Goal: Information Seeking & Learning: Learn about a topic

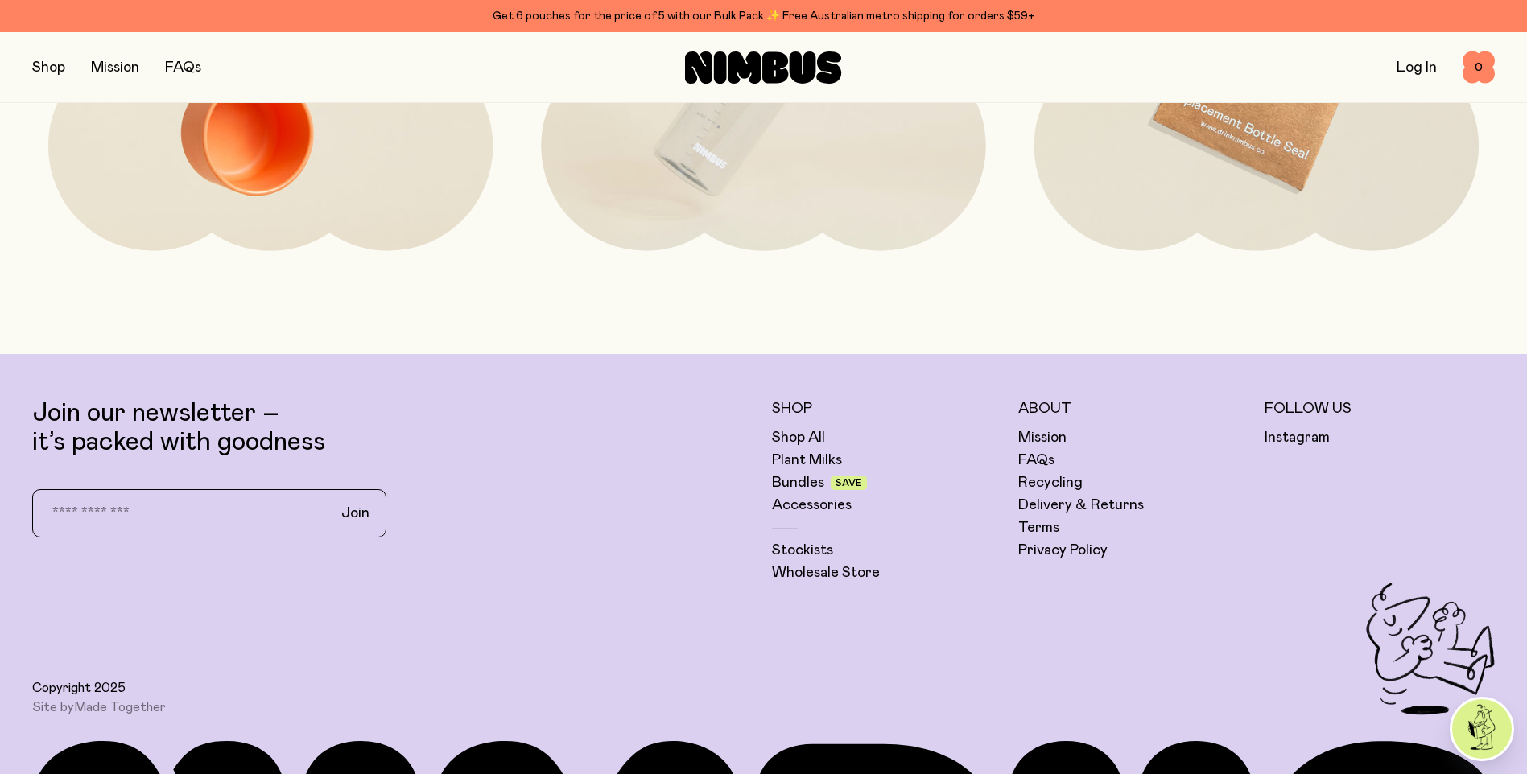
scroll to position [4496, 0]
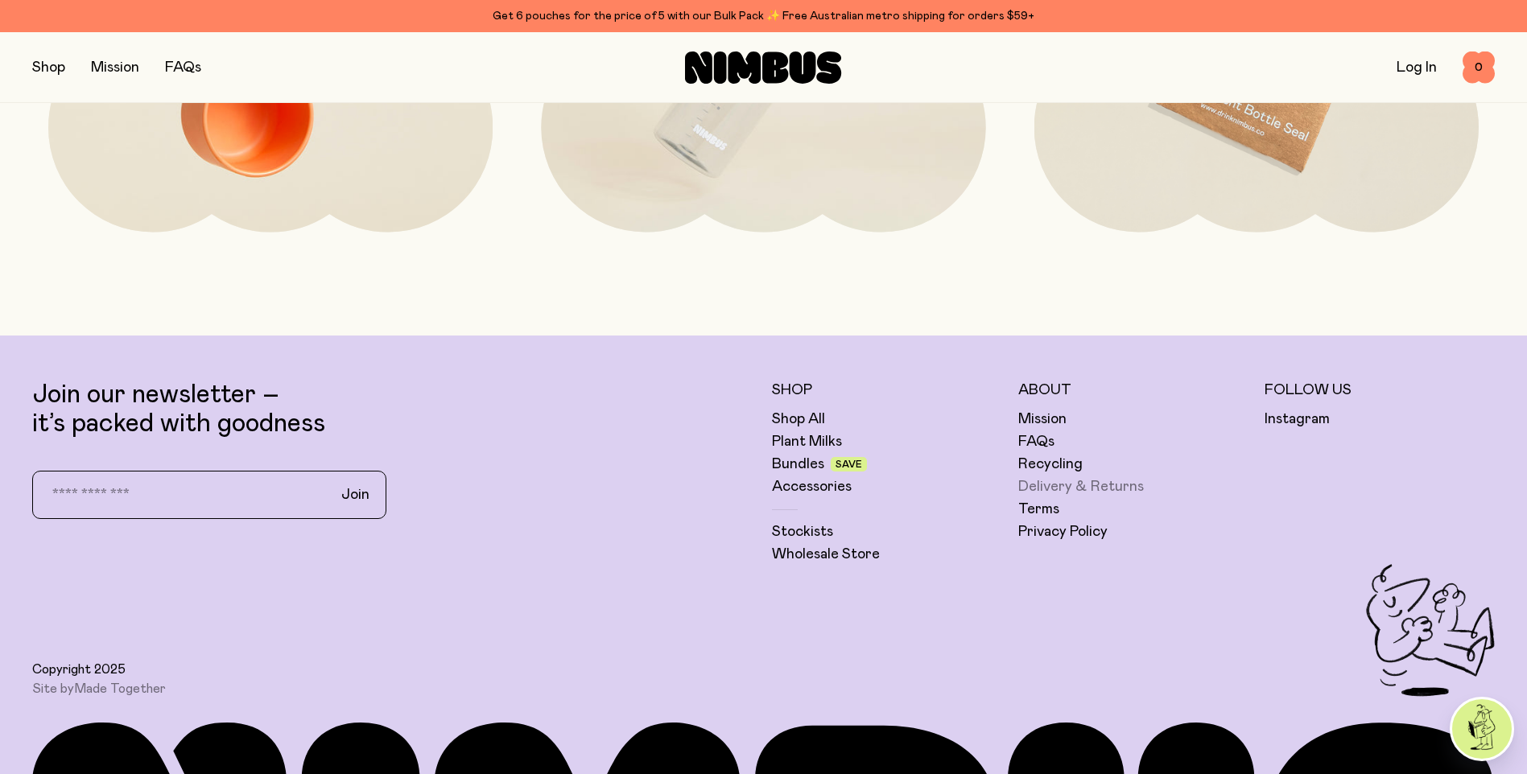
click at [1107, 490] on link "Delivery & Returns" at bounding box center [1081, 486] width 126 height 19
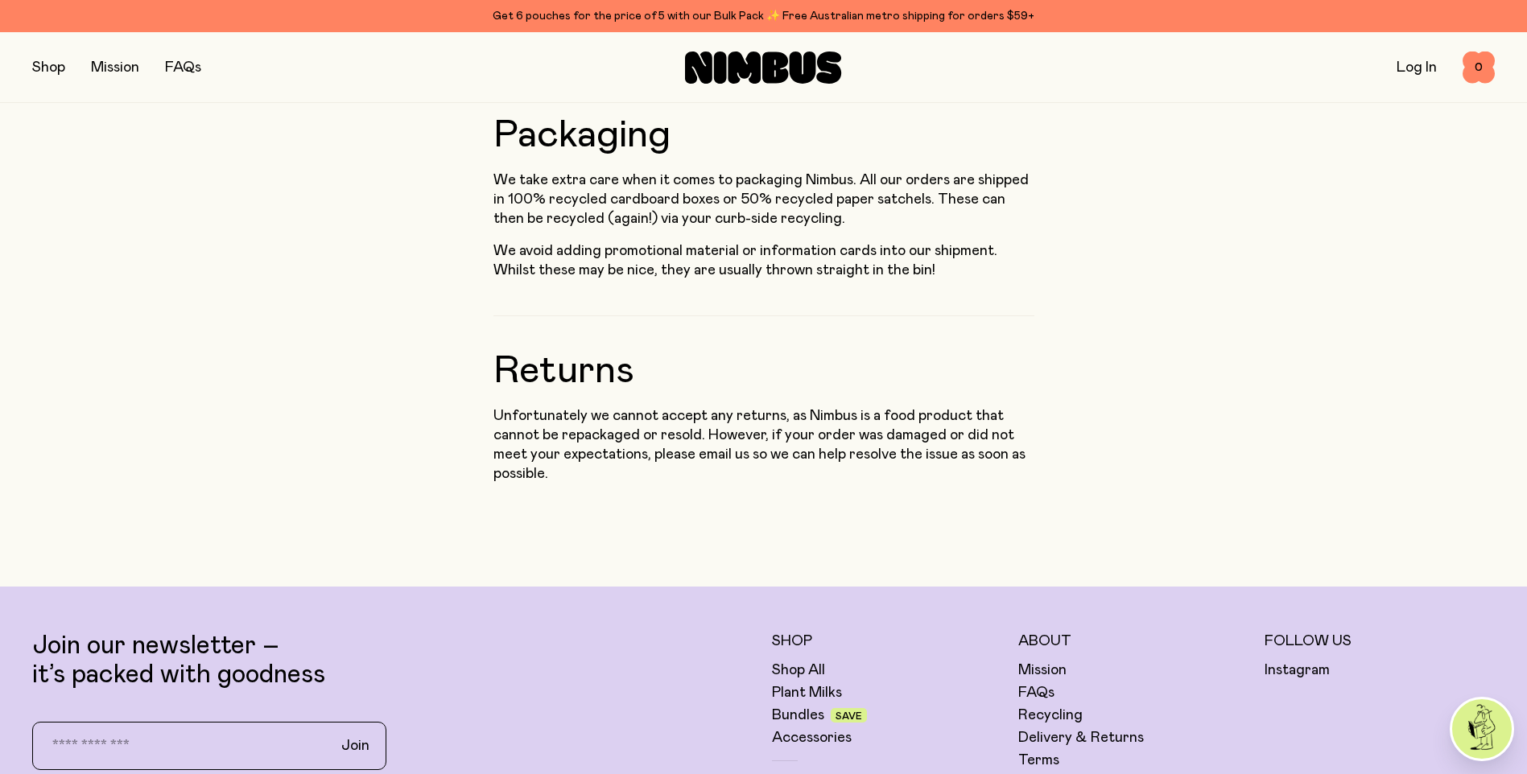
scroll to position [1498, 0]
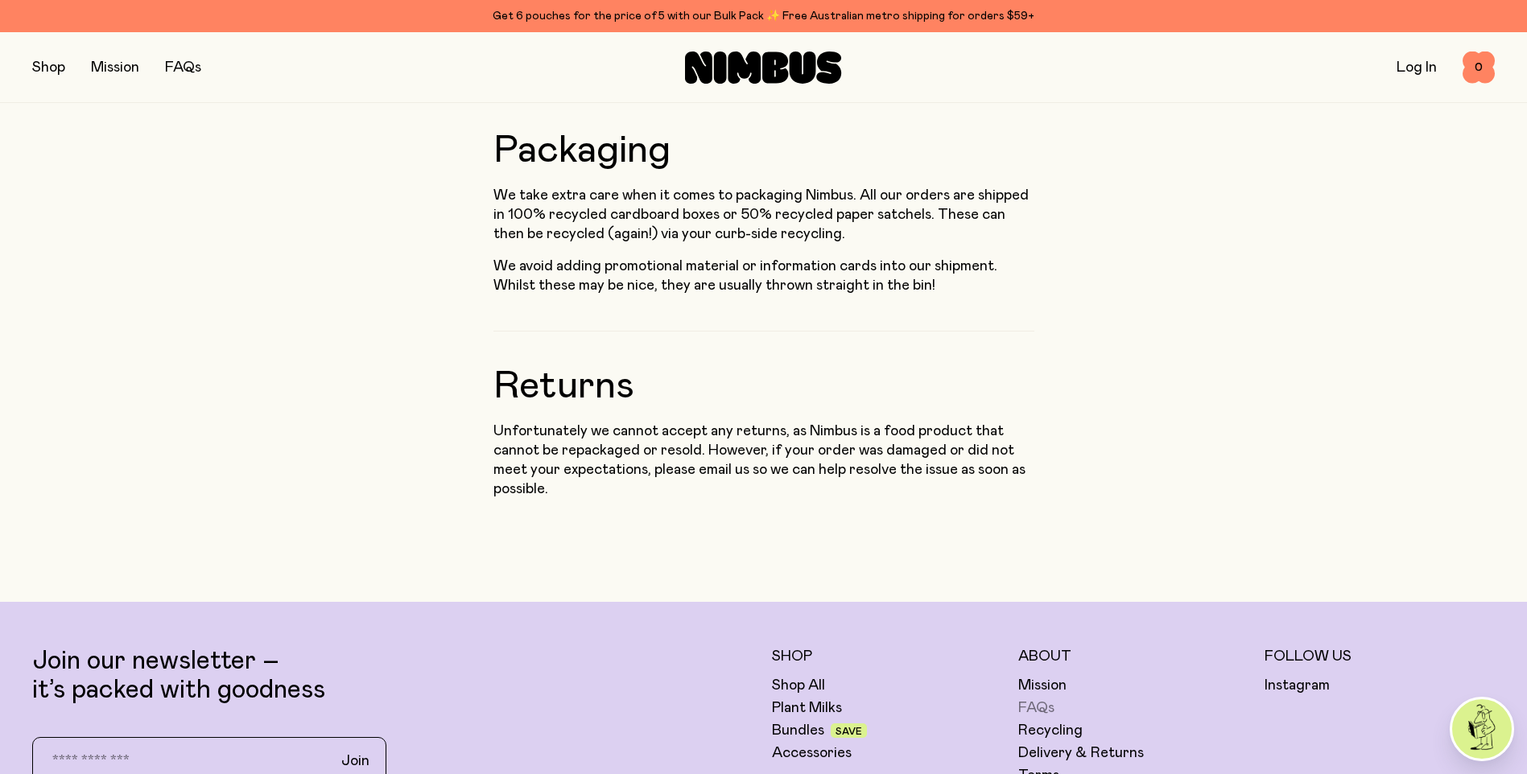
click at [1046, 699] on link "FAQs" at bounding box center [1036, 708] width 36 height 19
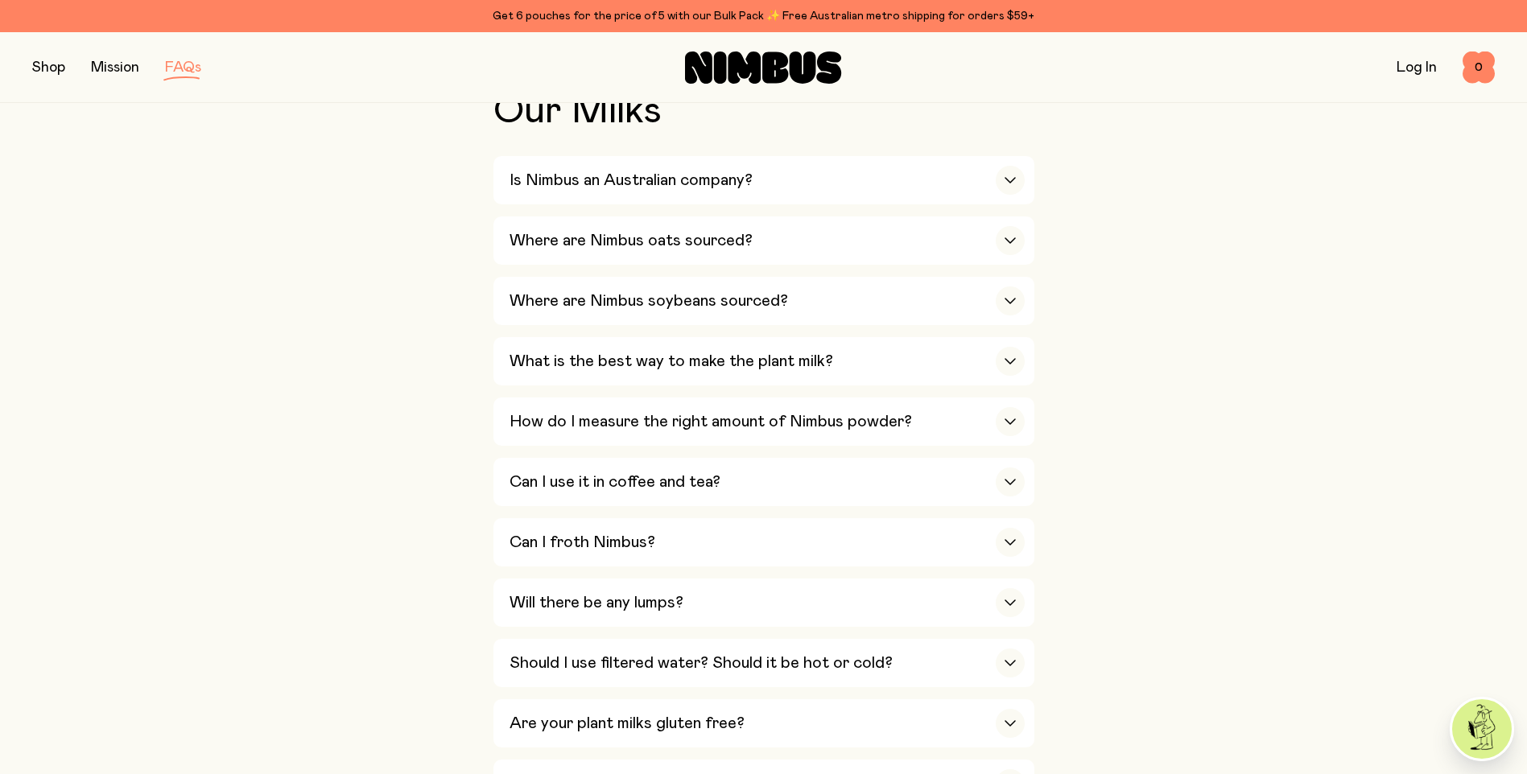
scroll to position [402, 0]
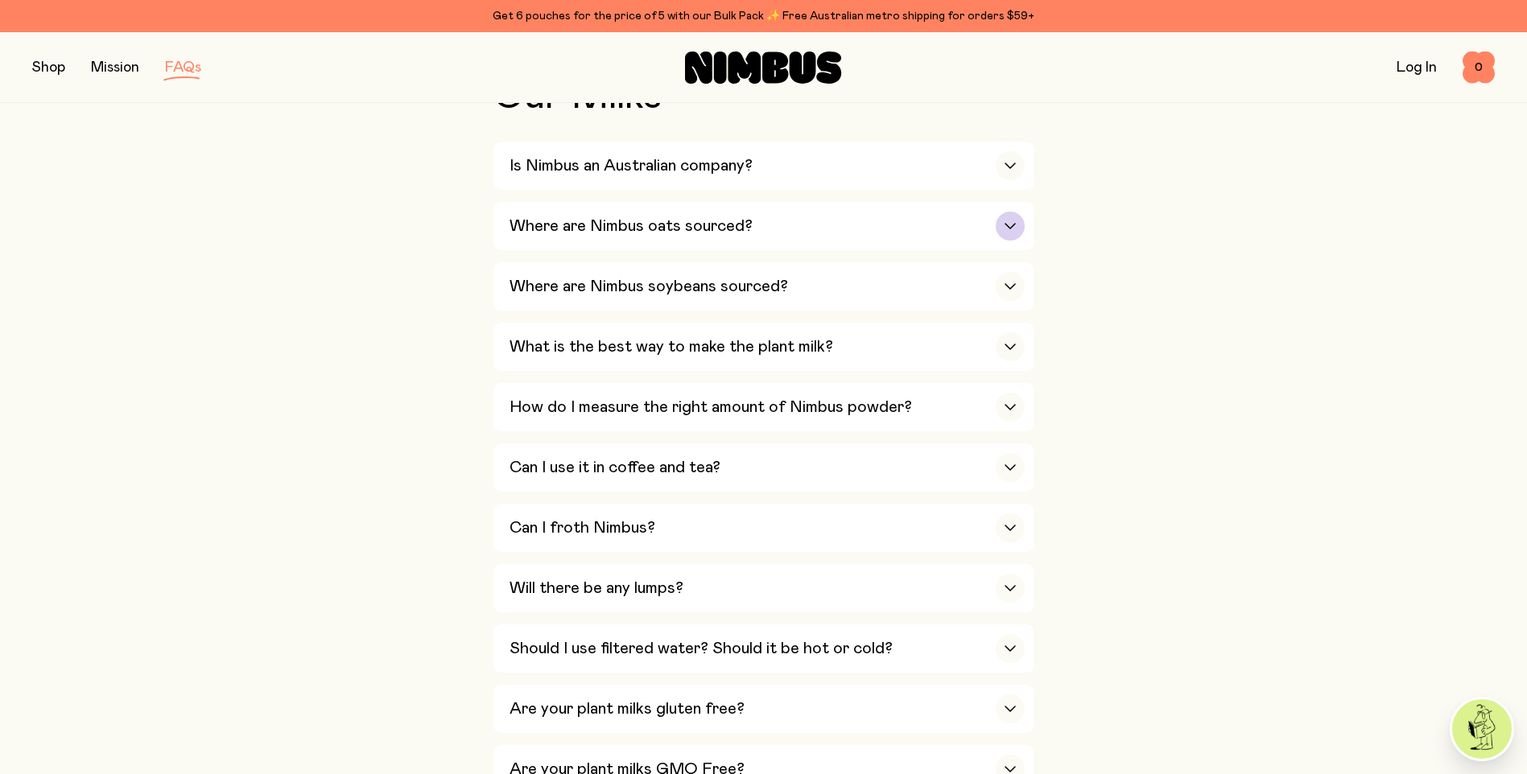
click at [798, 228] on div "Where are Nimbus oats sourced?" at bounding box center [766, 226] width 515 height 48
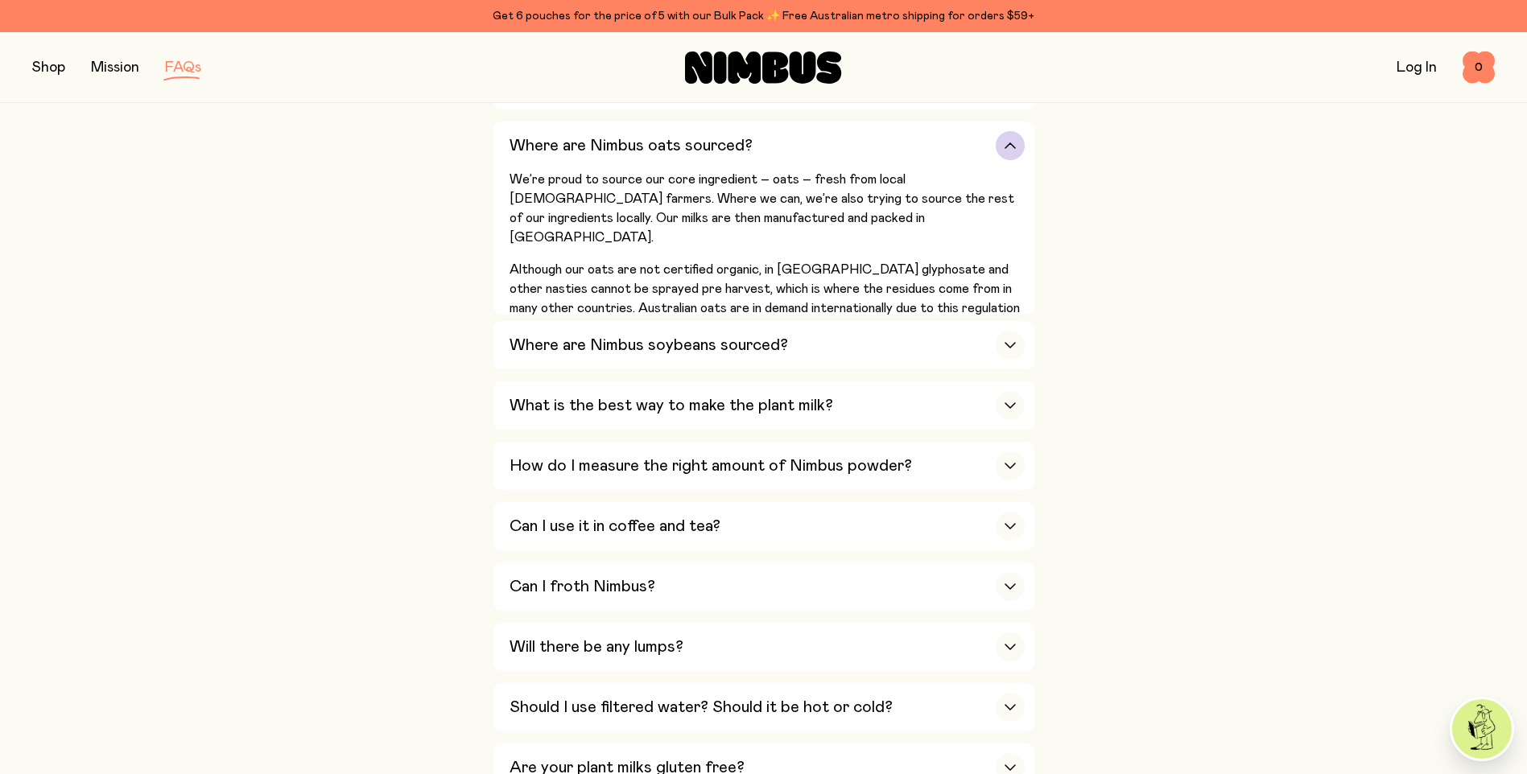
scroll to position [563, 0]
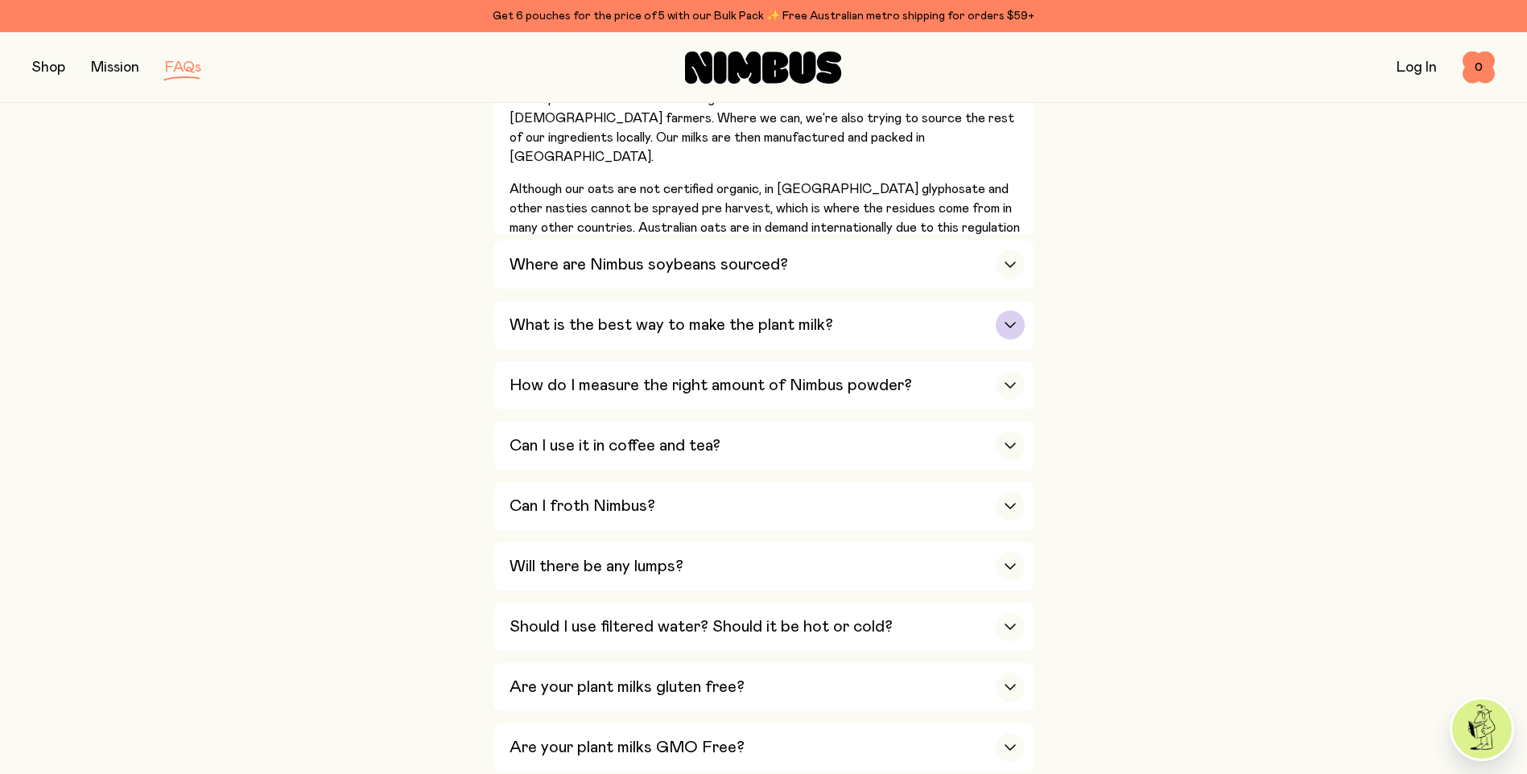
click at [835, 333] on div "What is the best way to make the plant milk?" at bounding box center [766, 325] width 515 height 48
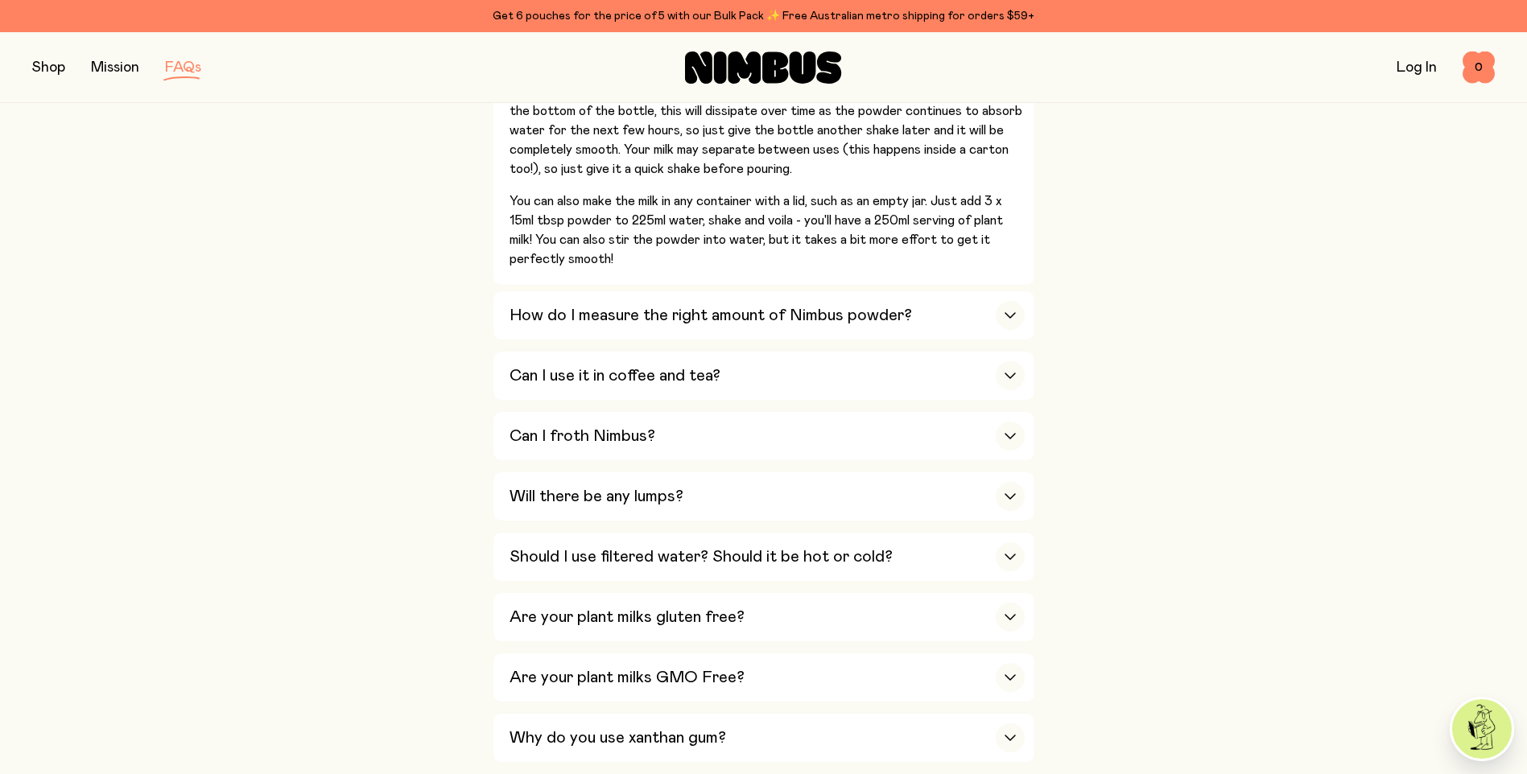
scroll to position [805, 0]
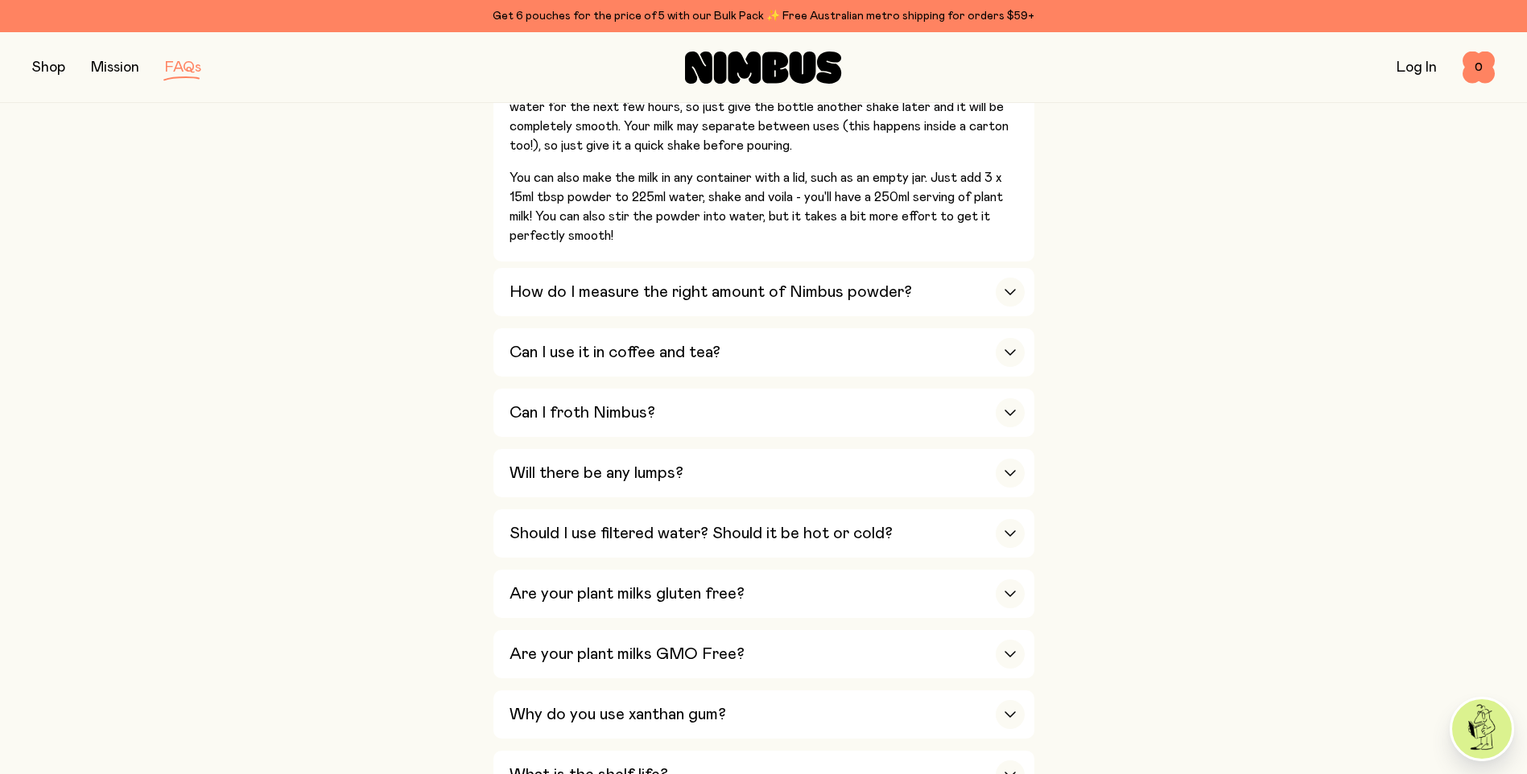
click at [835, 333] on div "Can I use it in coffee and tea?" at bounding box center [766, 352] width 515 height 48
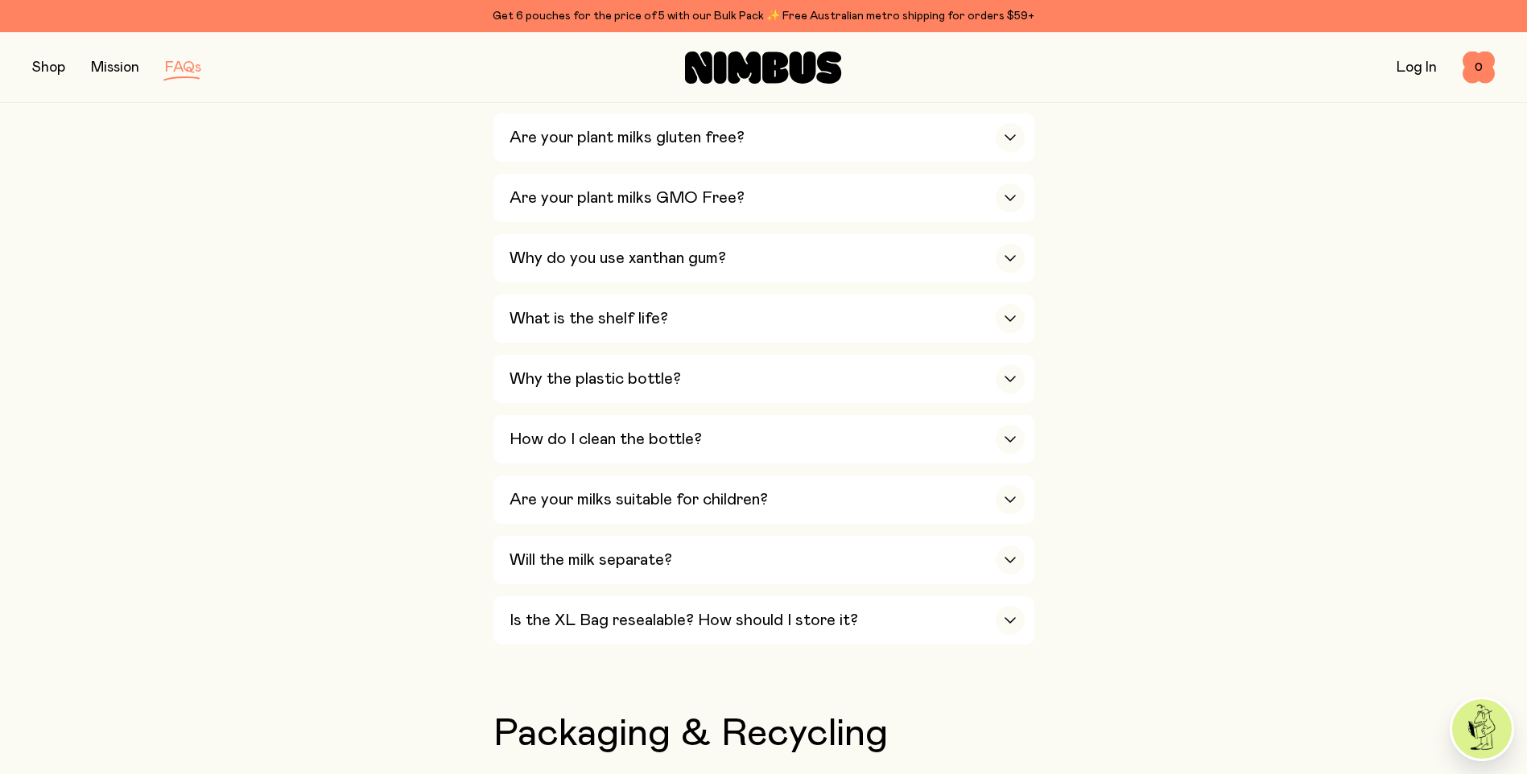
scroll to position [1288, 0]
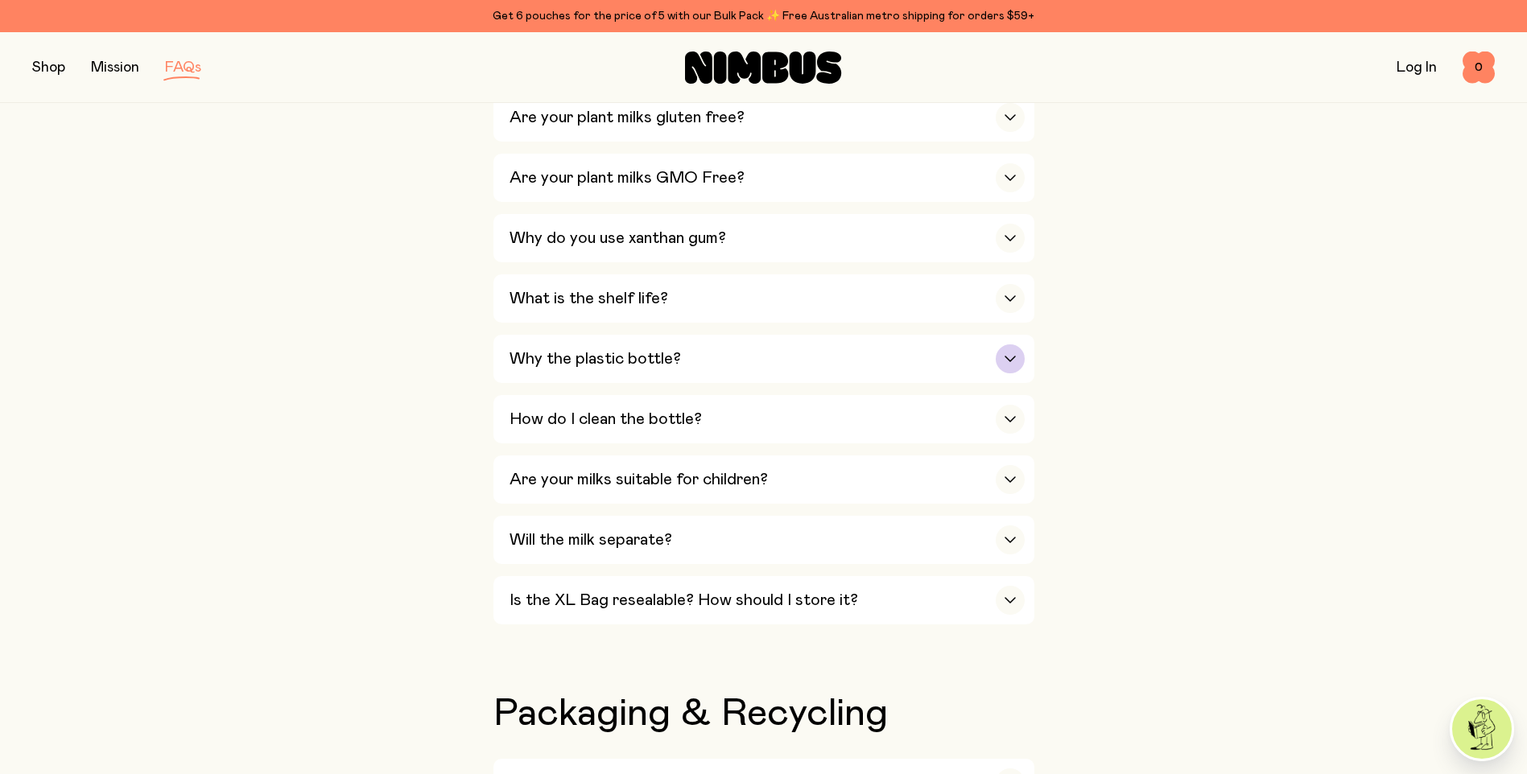
click at [962, 344] on div "Why the plastic bottle?" at bounding box center [766, 359] width 515 height 48
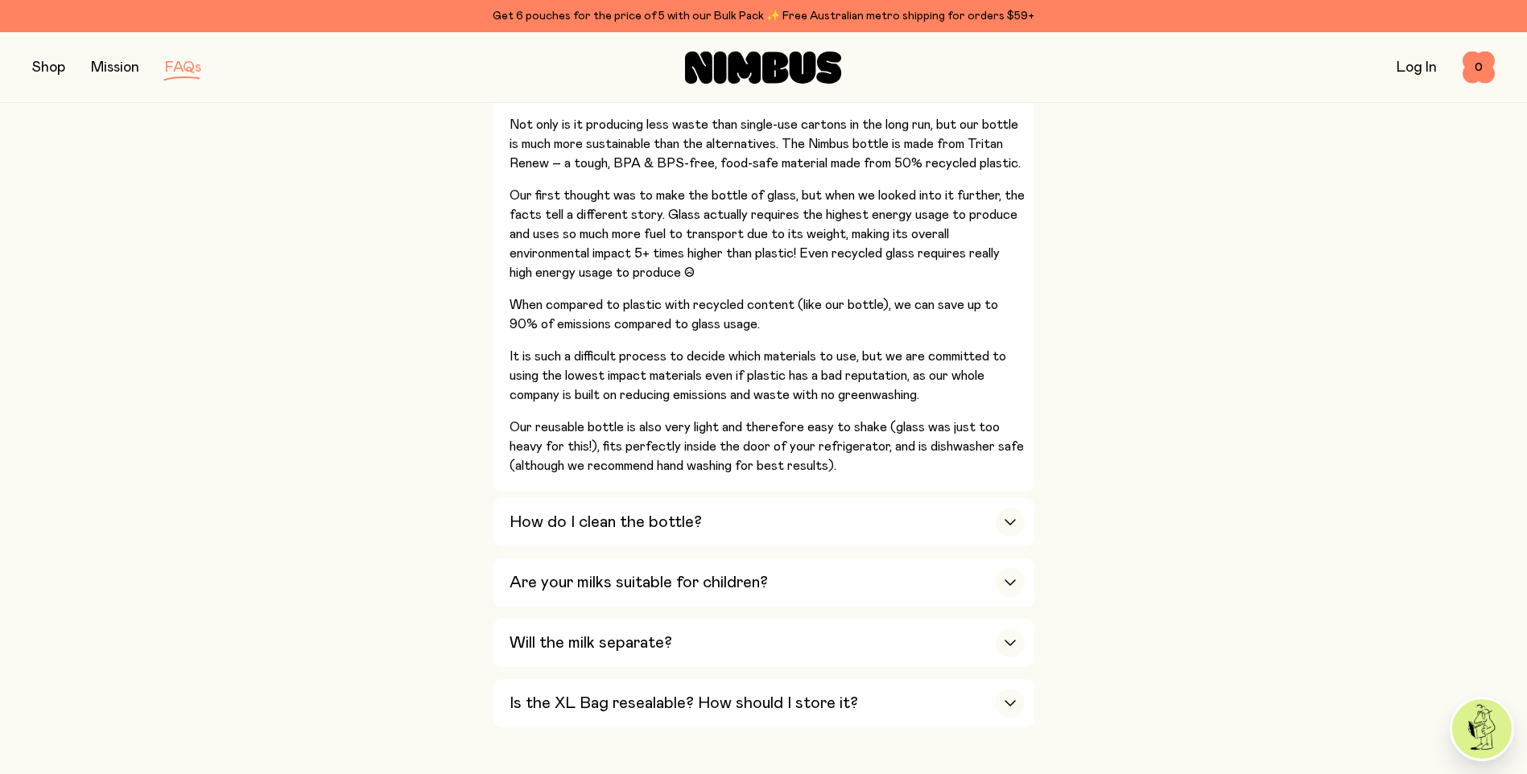
scroll to position [1383, 0]
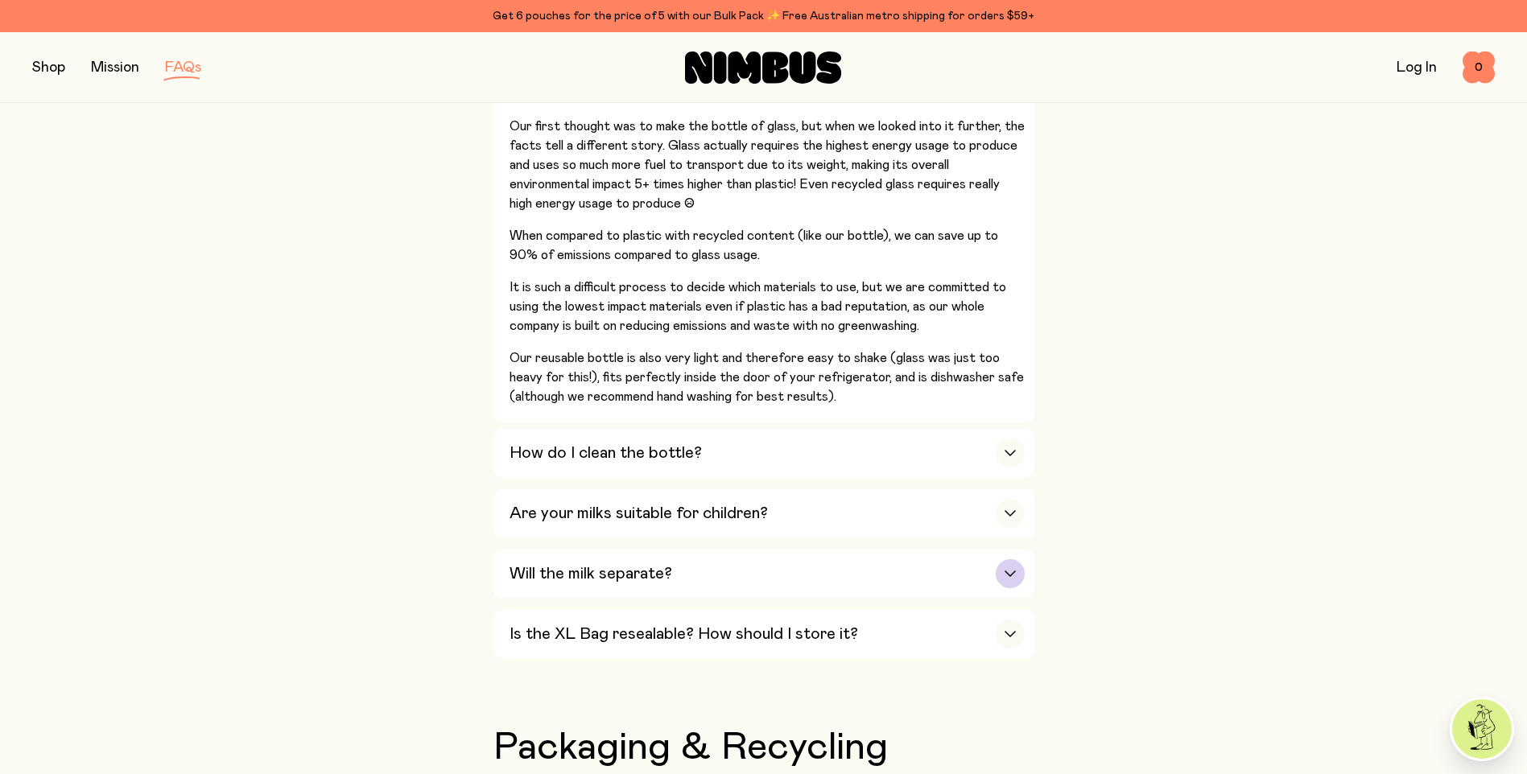
click at [910, 558] on div "Will the milk separate?" at bounding box center [766, 574] width 515 height 48
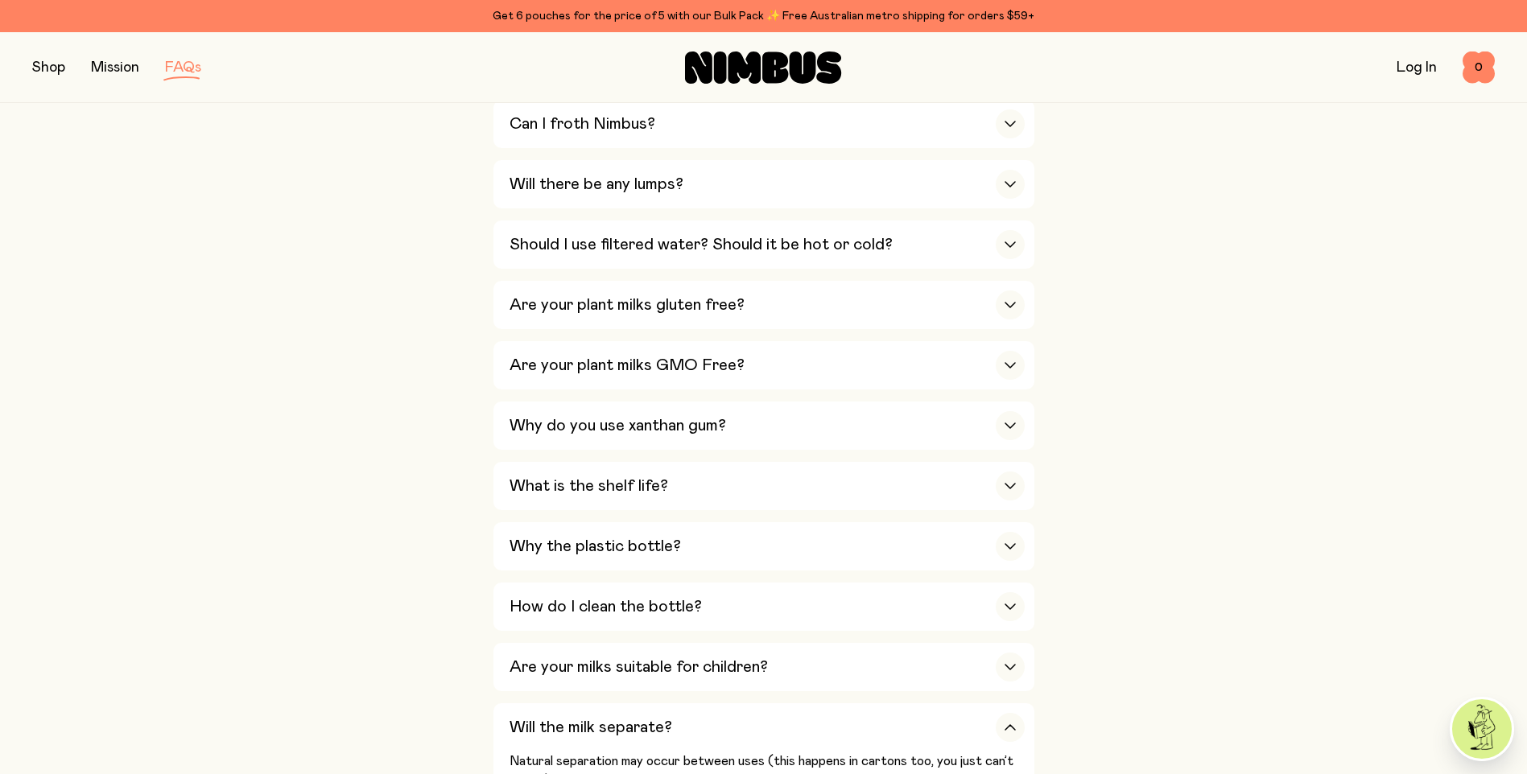
scroll to position [0, 0]
